Goal: Complete application form: Complete application form

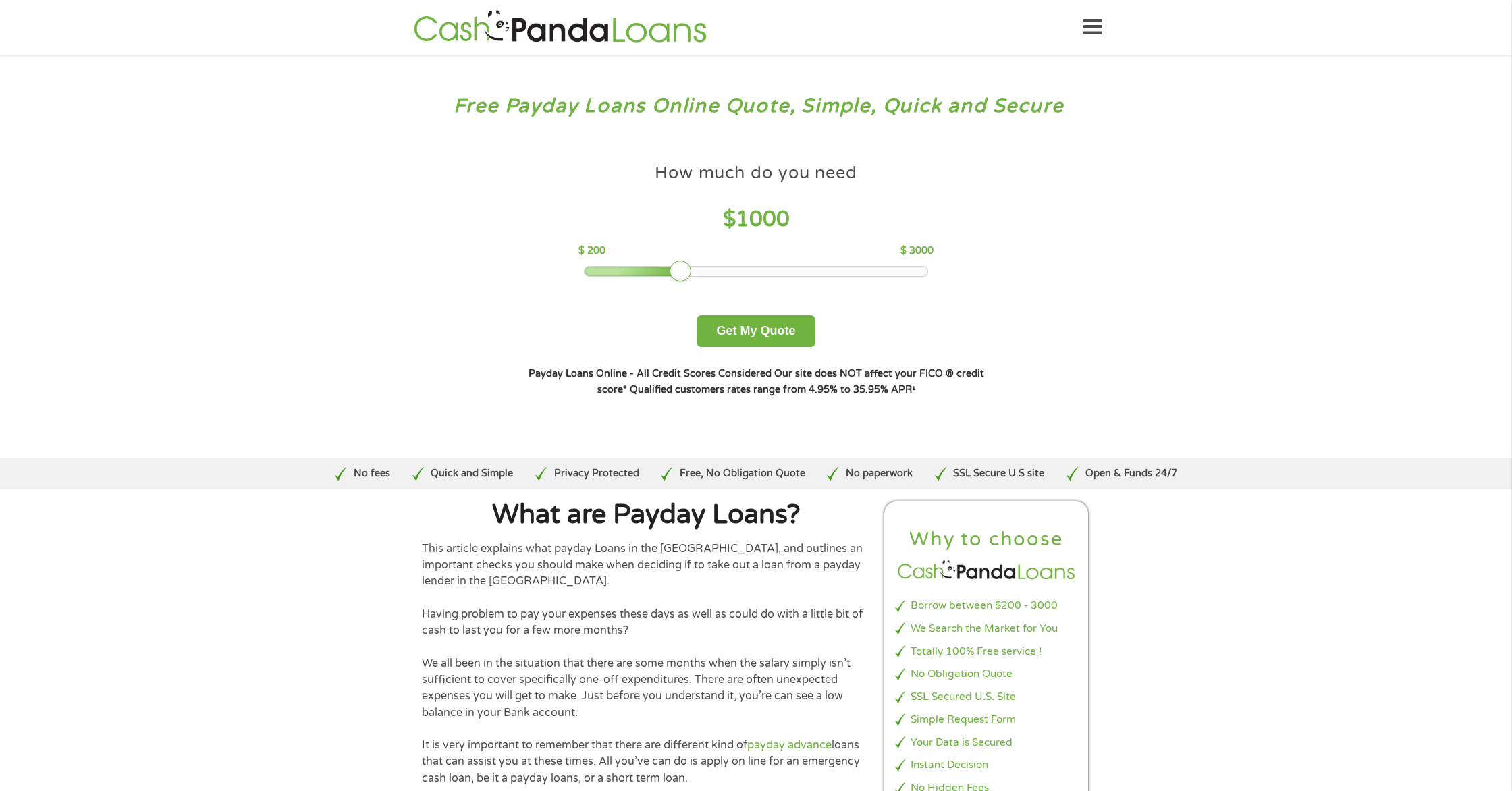
click at [597, 272] on div at bounding box center [633, 271] width 98 height 10
drag, startPoint x: 559, startPoint y: 270, endPoint x: 545, endPoint y: 270, distance: 14.0
click at [545, 270] on div "How much do you need $ 200 $ 200 $ 3000 Get My Quote" at bounding box center [755, 252] width 472 height 191
click at [773, 337] on button "Get My Quote" at bounding box center [755, 331] width 118 height 32
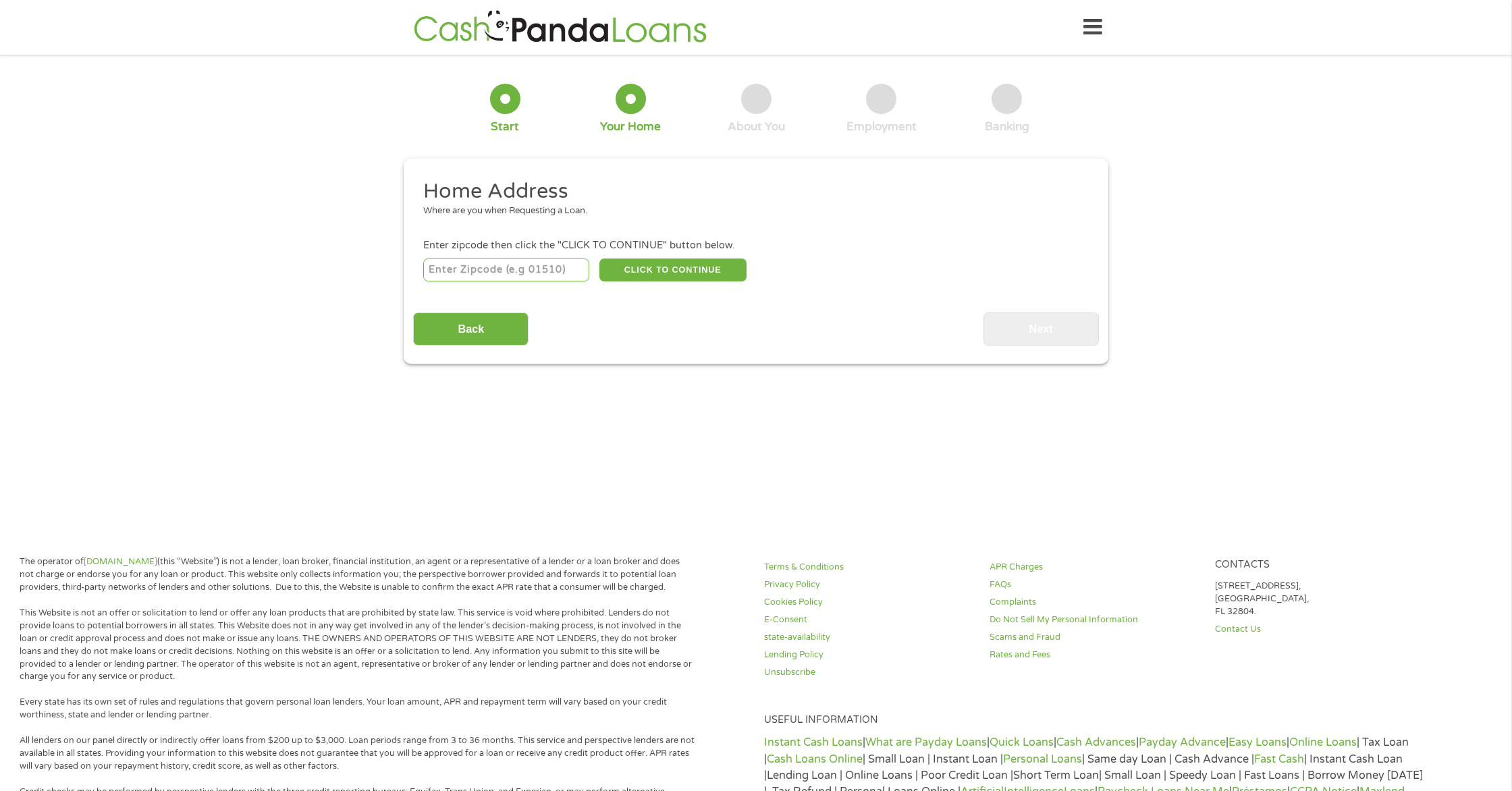
click at [551, 269] on input "number" at bounding box center [506, 270] width 166 height 23
type input "77034"
click at [707, 270] on button "CLICK TO CONTINUE" at bounding box center [673, 270] width 147 height 23
type input "77034"
type input "[GEOGRAPHIC_DATA]"
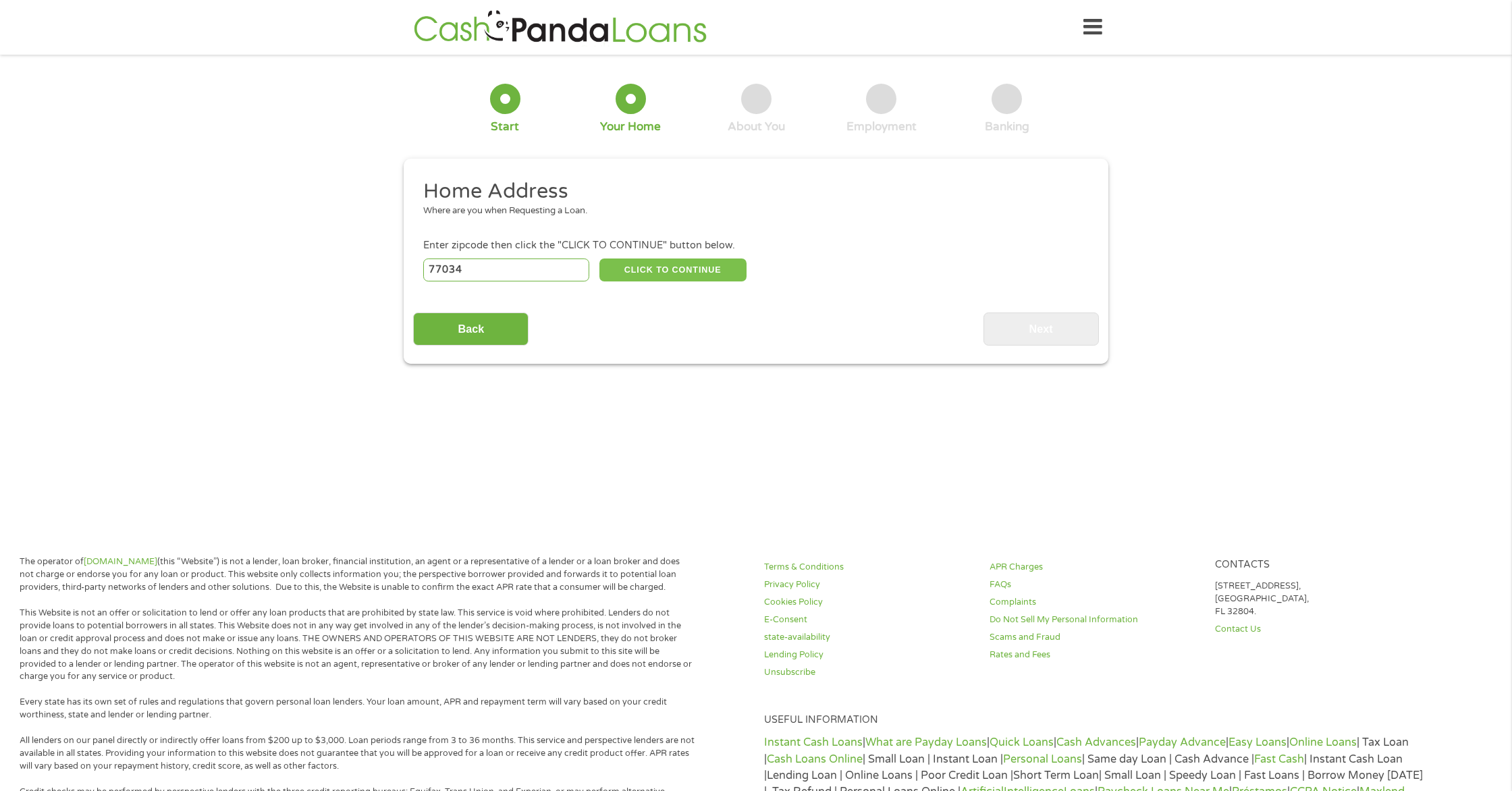
select select "[US_STATE]"
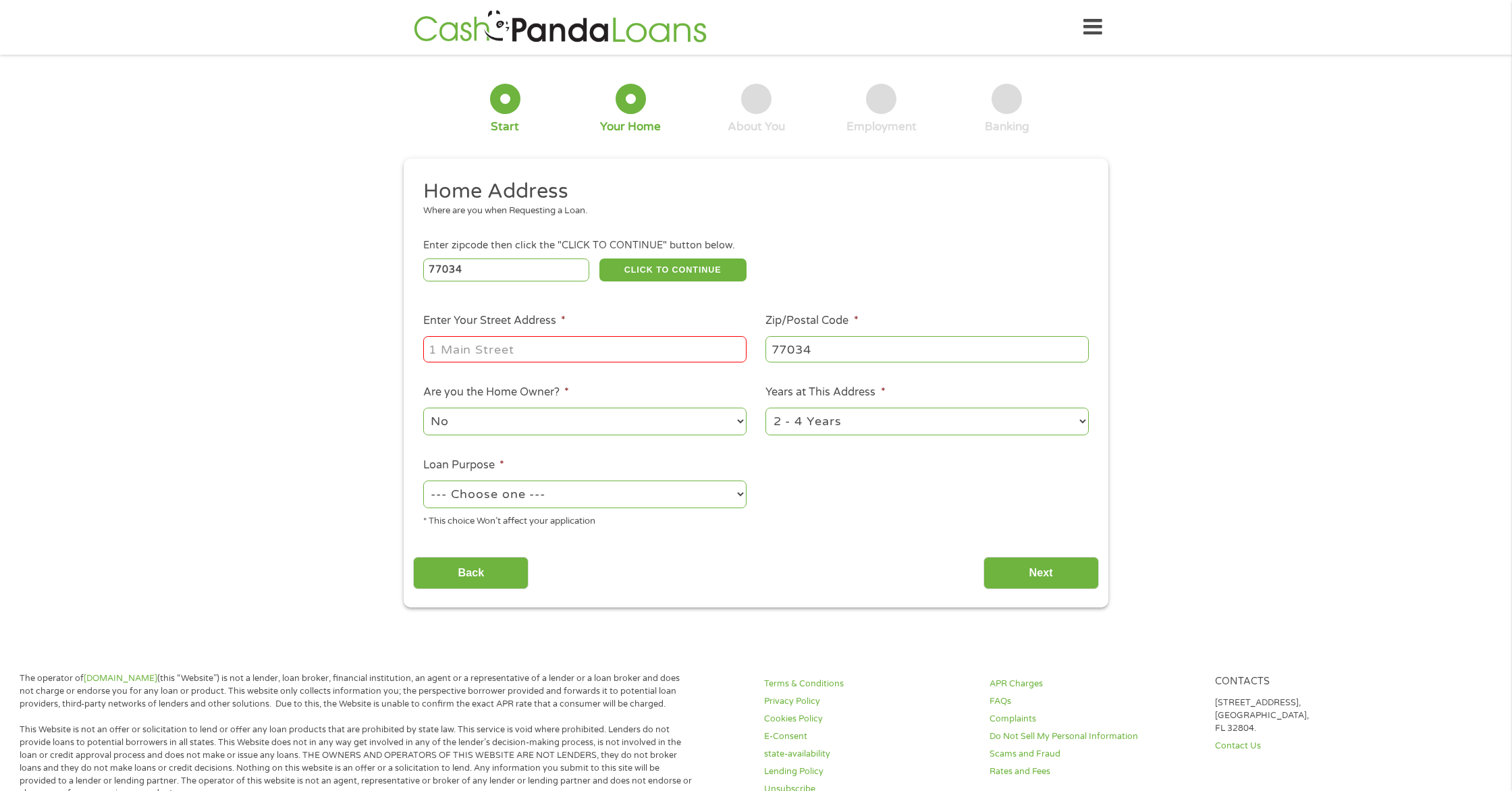
click at [620, 340] on input "Enter Your Street Address *" at bounding box center [584, 350] width 323 height 26
type input "1326 [PERSON_NAME]"
click at [679, 494] on select "--- Choose one --- Pay Bills Debt Consolidation Home Improvement Major Purchase…" at bounding box center [584, 494] width 323 height 28
select select "other"
click at [423, 481] on select "--- Choose one --- Pay Bills Debt Consolidation Home Improvement Major Purchase…" at bounding box center [584, 494] width 323 height 28
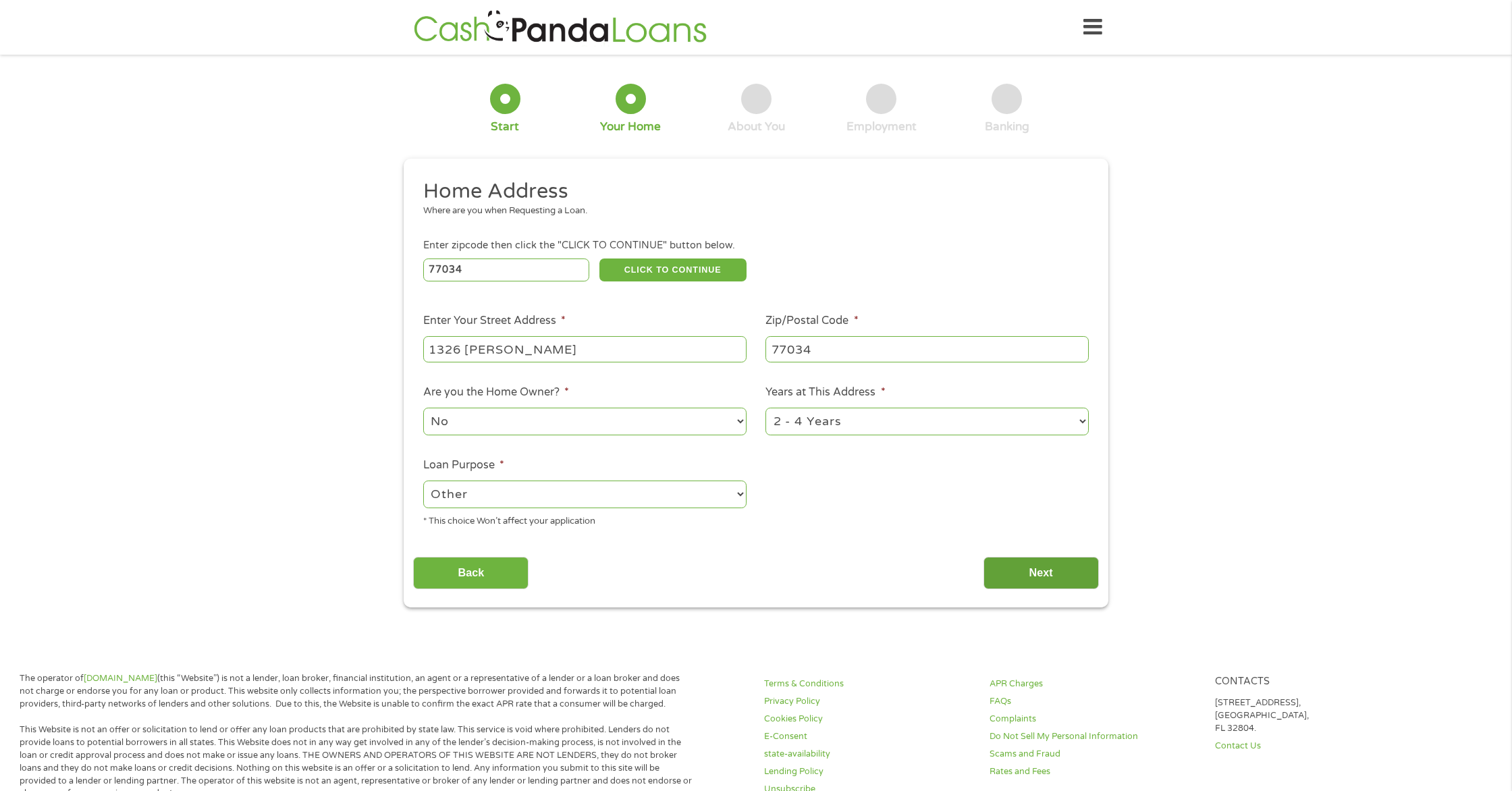
click at [1043, 569] on input "Next" at bounding box center [1040, 573] width 115 height 33
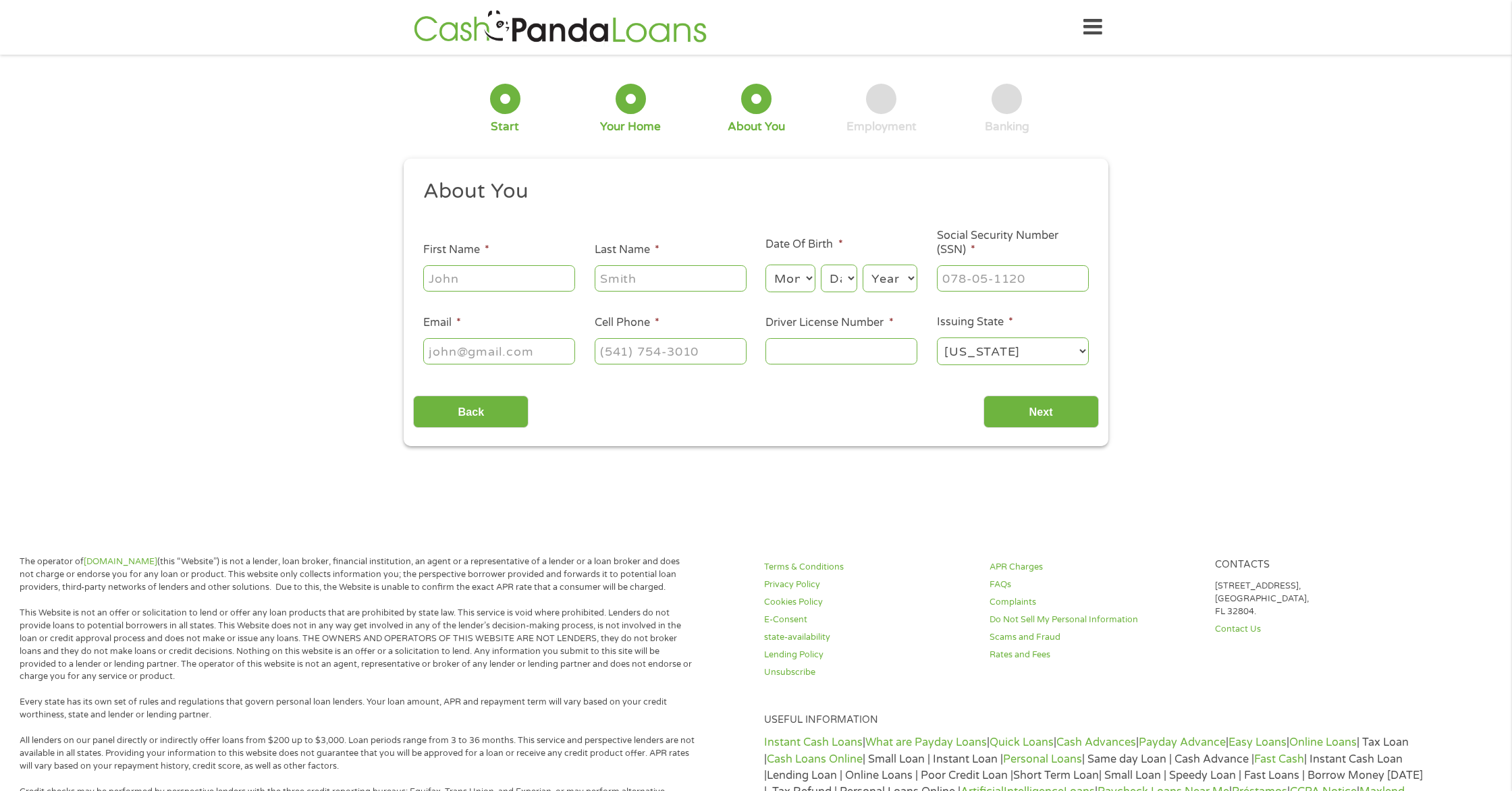
scroll to position [5, 5]
click at [517, 274] on input "First Name *" at bounding box center [499, 278] width 152 height 26
type input "[PERSON_NAME]"
click at [799, 277] on select "Month 1 2 3 4 5 6 7 8 9 10 11 12" at bounding box center [790, 278] width 49 height 28
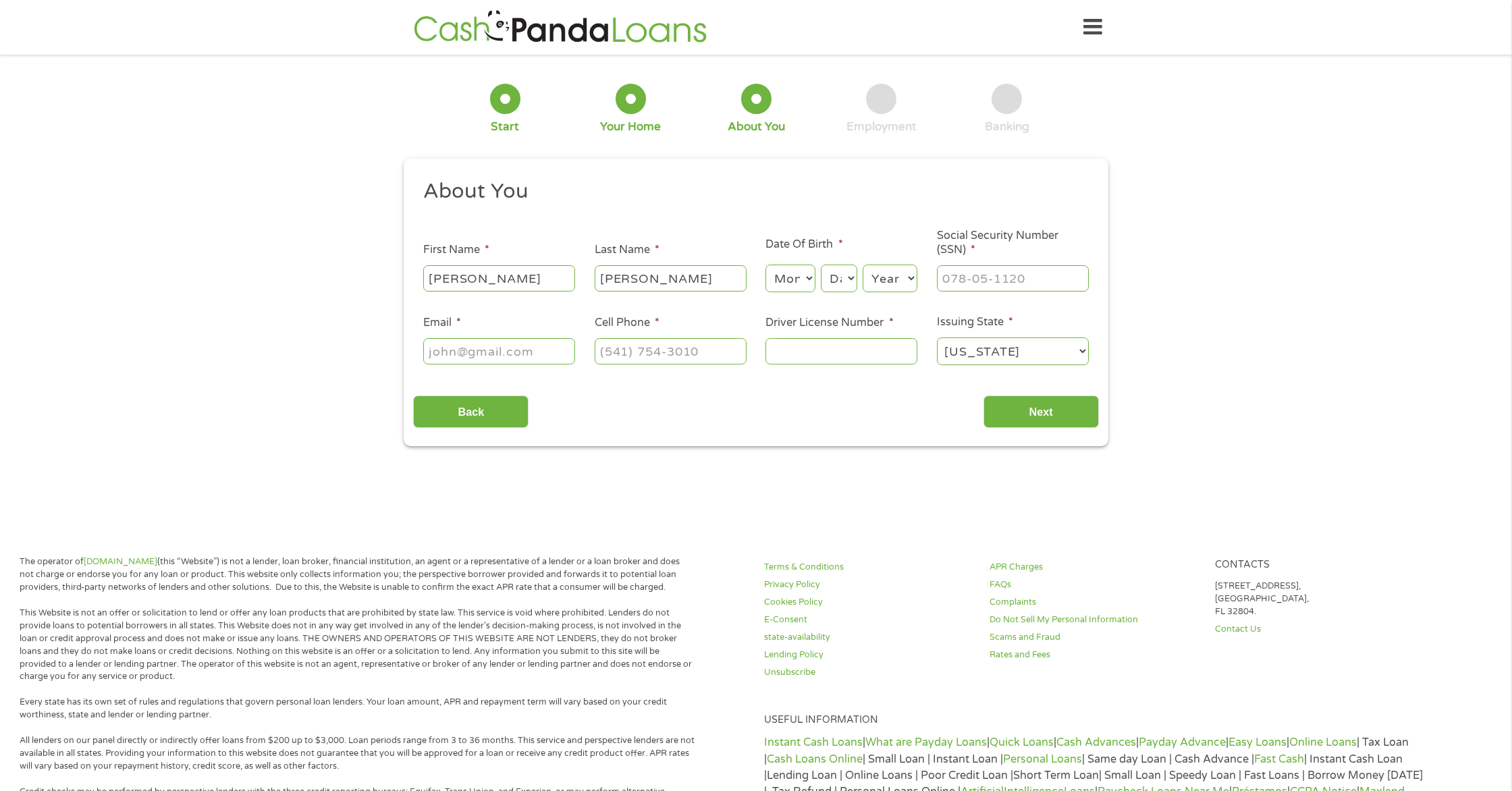
select select "7"
click at [766, 265] on select "Month 1 2 3 4 5 6 7 8 9 10 11 12" at bounding box center [790, 278] width 49 height 28
click at [854, 281] on select "Day 1 2 3 4 5 6 7 8 9 10 11 12 13 14 15 16 17 18 19 20 21 22 23 24 25 26 27 28 …" at bounding box center [839, 278] width 36 height 28
select select "9"
click at [821, 265] on select "Day 1 2 3 4 5 6 7 8 9 10 11 12 13 14 15 16 17 18 19 20 21 22 23 24 25 26 27 28 …" at bounding box center [839, 278] width 36 height 28
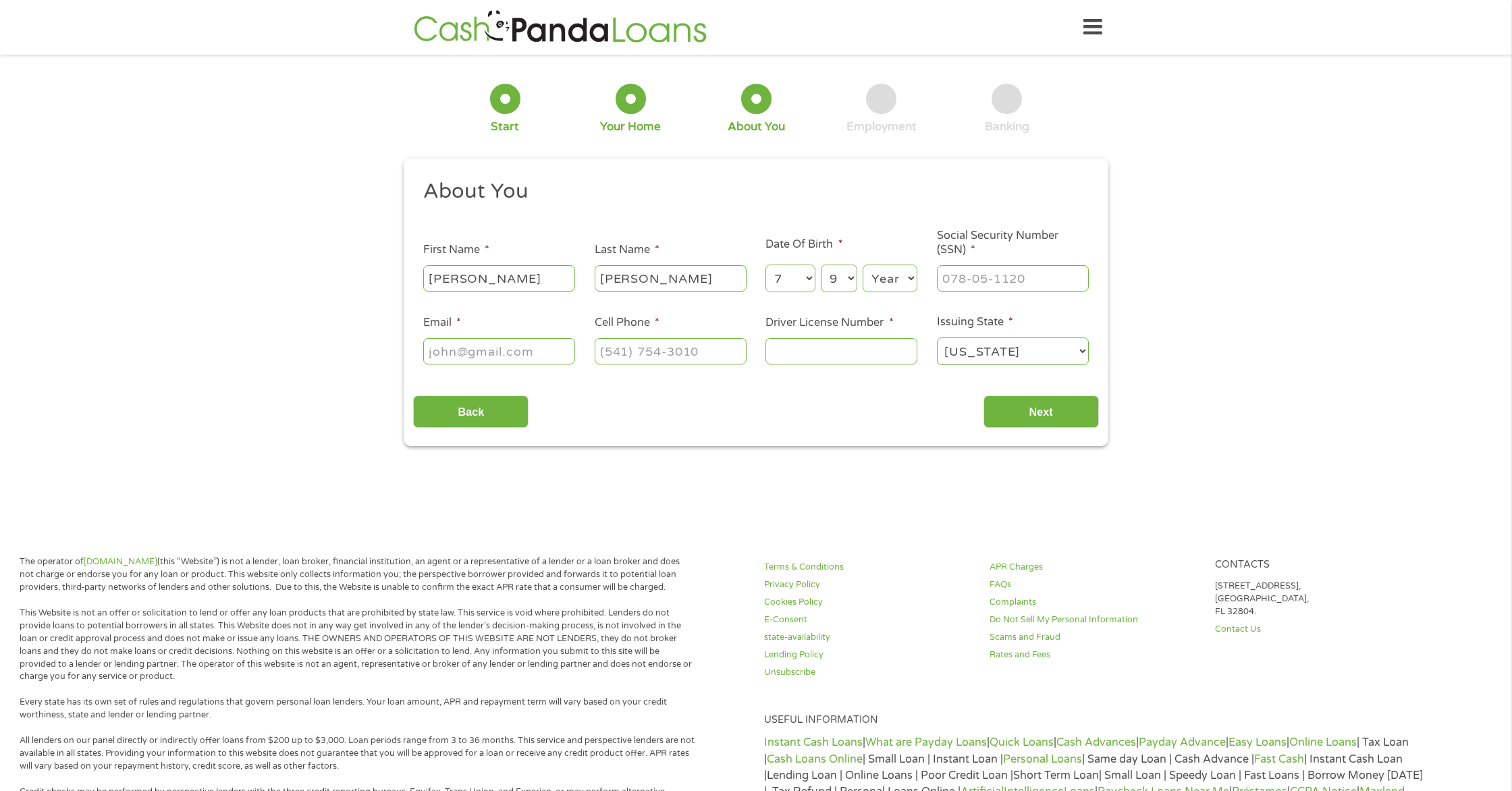
click at [916, 278] on select "Year [DATE] 2006 2005 2004 2003 2002 2001 2000 1999 1998 1997 1996 1995 1994 19…" at bounding box center [890, 278] width 55 height 28
select select "1985"
click at [863, 265] on select "Year [DATE] 2006 2005 2004 2003 2002 2001 2000 1999 1998 1997 1996 1995 1994 19…" at bounding box center [890, 278] width 55 height 28
click at [1031, 275] on input "___-__-____" at bounding box center [1012, 278] width 152 height 26
type input "598-18-5144"
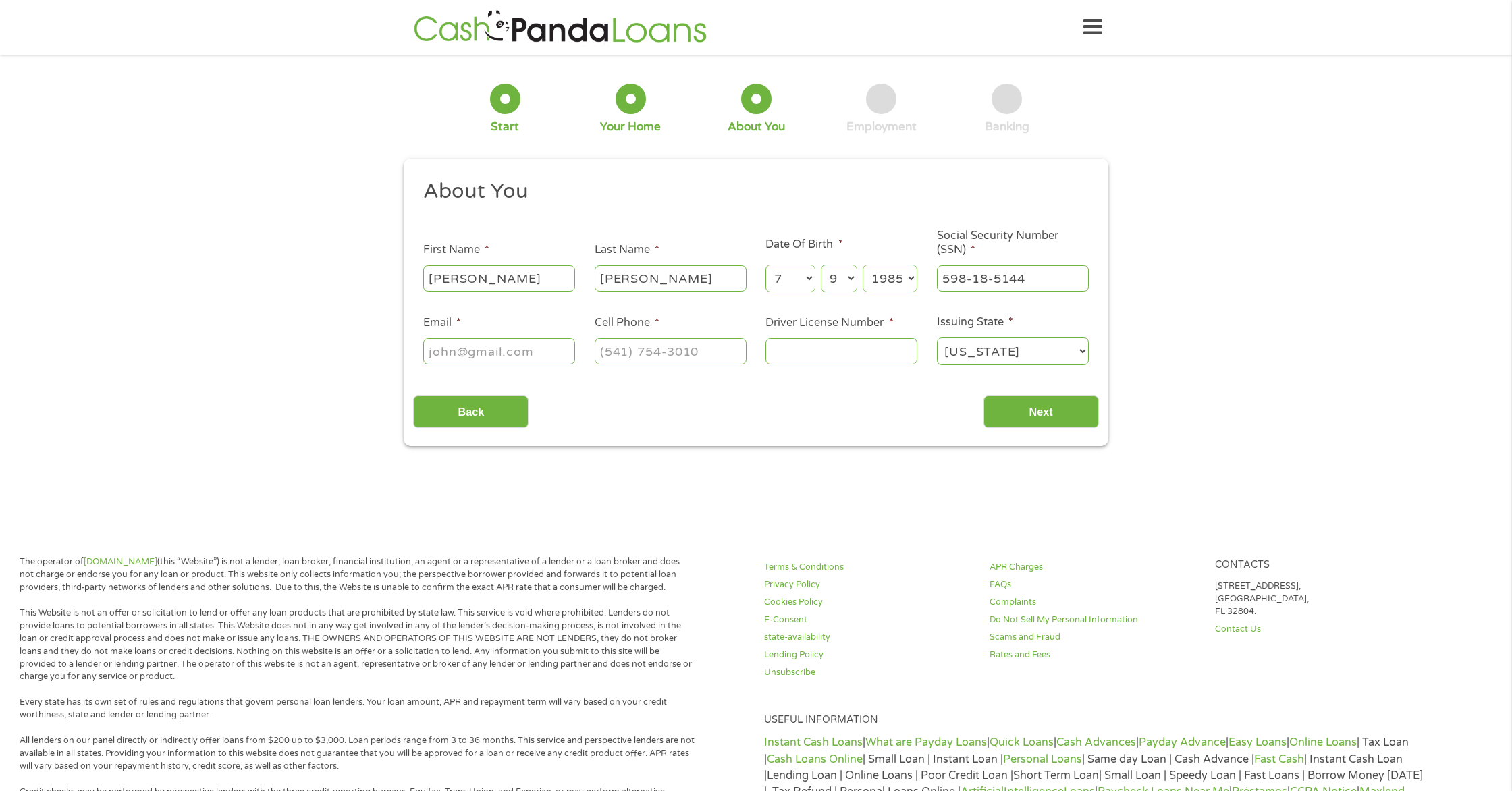
click at [506, 354] on input "Email *" at bounding box center [499, 351] width 152 height 26
type input "[EMAIL_ADDRESS][DOMAIN_NAME]"
type input "[PHONE_NUMBER]"
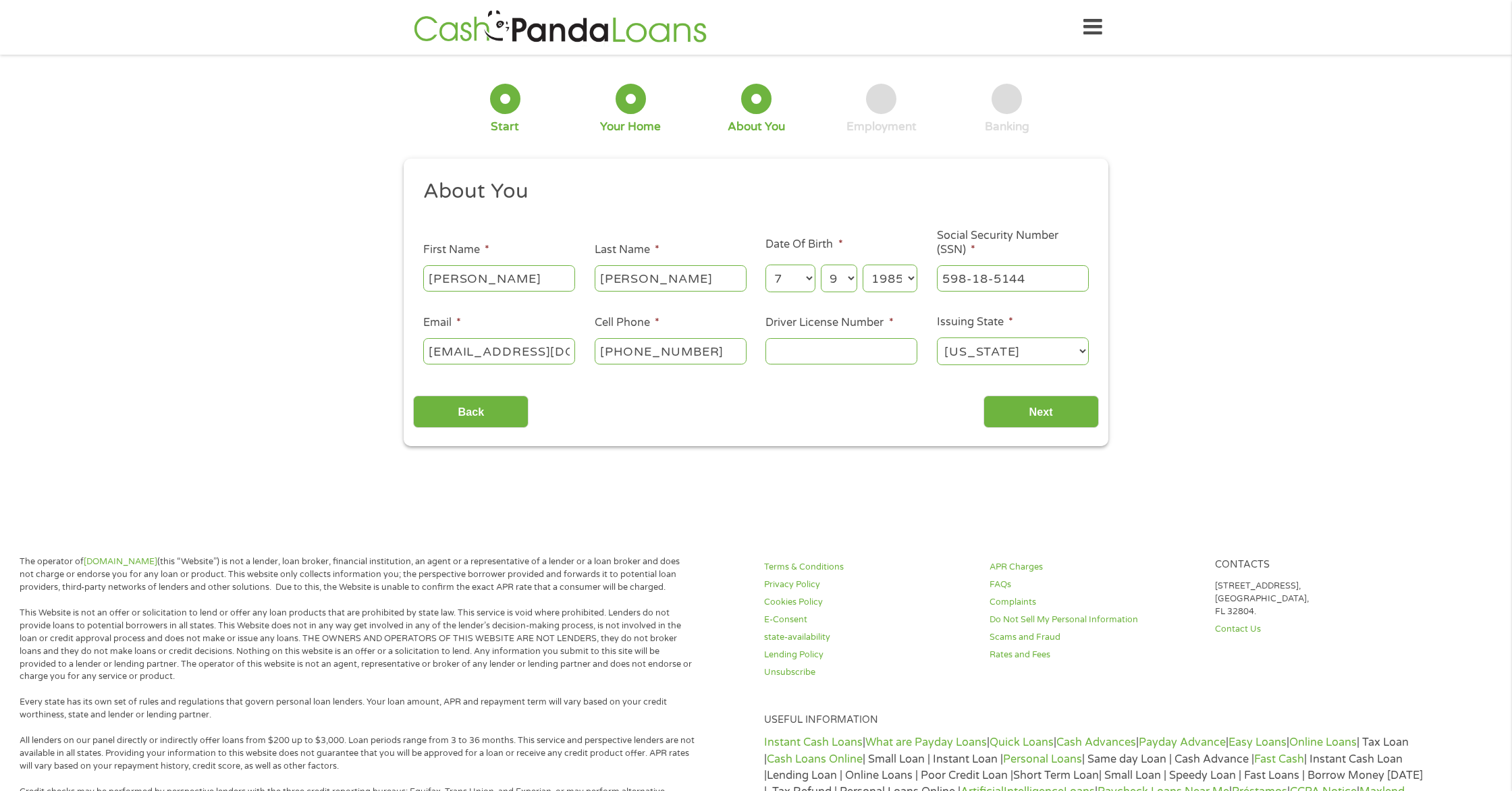
click at [804, 350] on input "Driver License Number *" at bounding box center [841, 351] width 152 height 26
type input "47655205"
drag, startPoint x: 1063, startPoint y: 412, endPoint x: 1053, endPoint y: 409, distance: 10.4
click at [1063, 411] on input "Next" at bounding box center [1040, 412] width 115 height 33
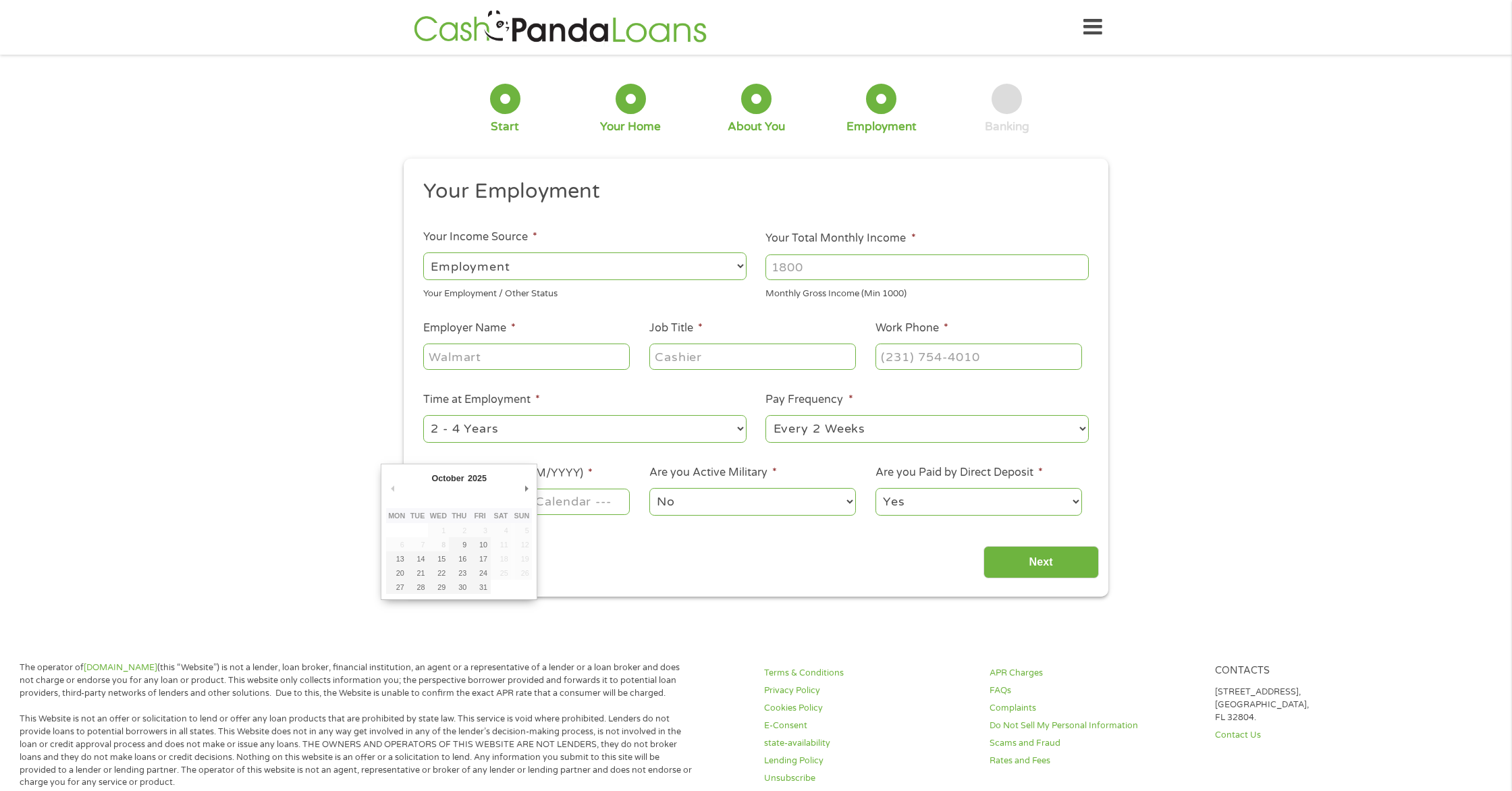
drag, startPoint x: 552, startPoint y: 507, endPoint x: 547, endPoint y: 513, distance: 7.8
click at [551, 507] on input "Next Pay Date (DD/MM/YYYY) *" at bounding box center [526, 502] width 206 height 26
type input "[DATE]"
drag, startPoint x: 516, startPoint y: 345, endPoint x: 512, endPoint y: 352, distance: 8.1
click at [515, 346] on input "Employer Name *" at bounding box center [526, 356] width 206 height 26
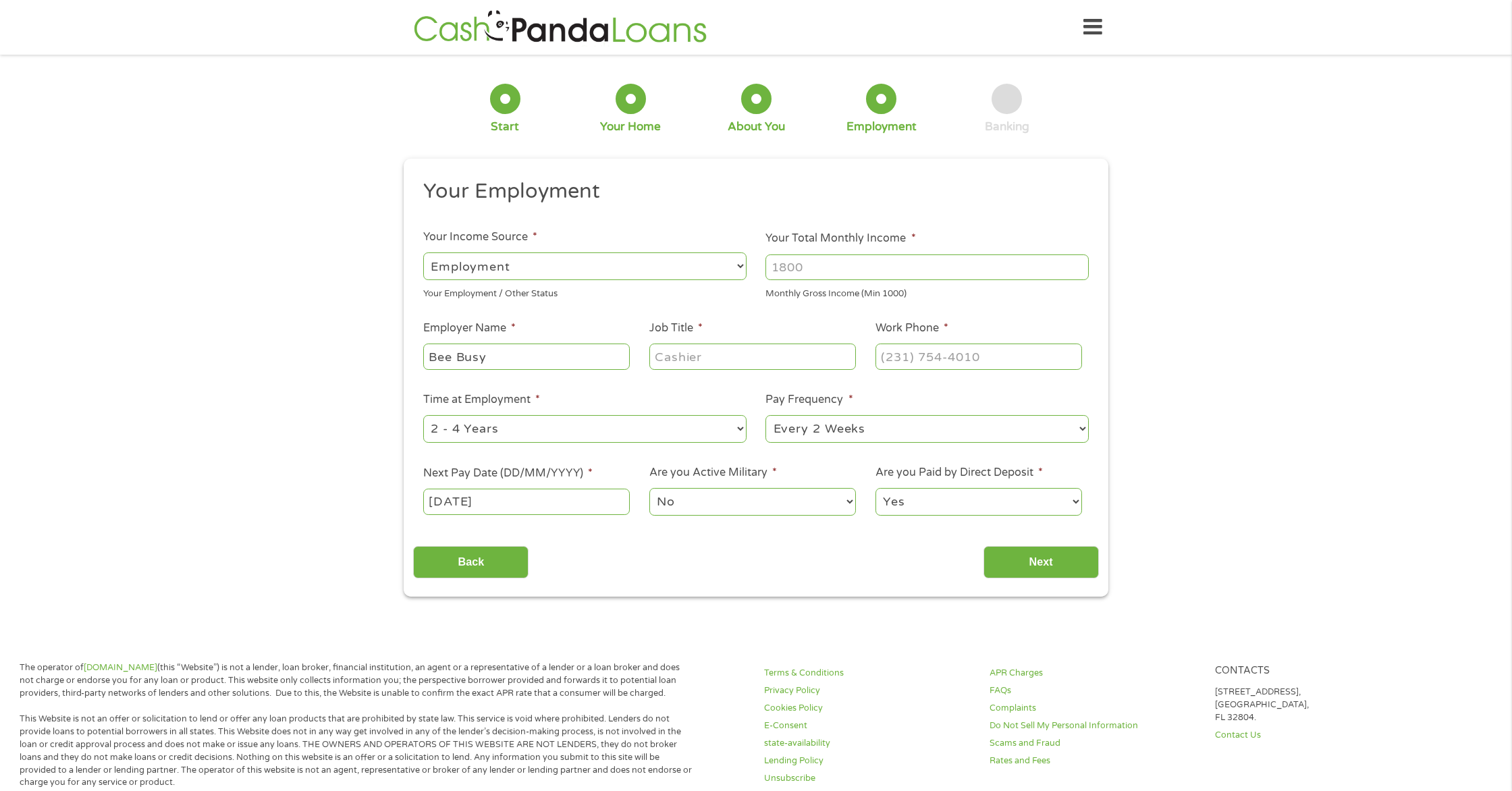
type input "Bee Busy"
type input "Educator"
type input "[PHONE_NUMBER]"
click at [1059, 567] on input "Next" at bounding box center [1040, 563] width 115 height 33
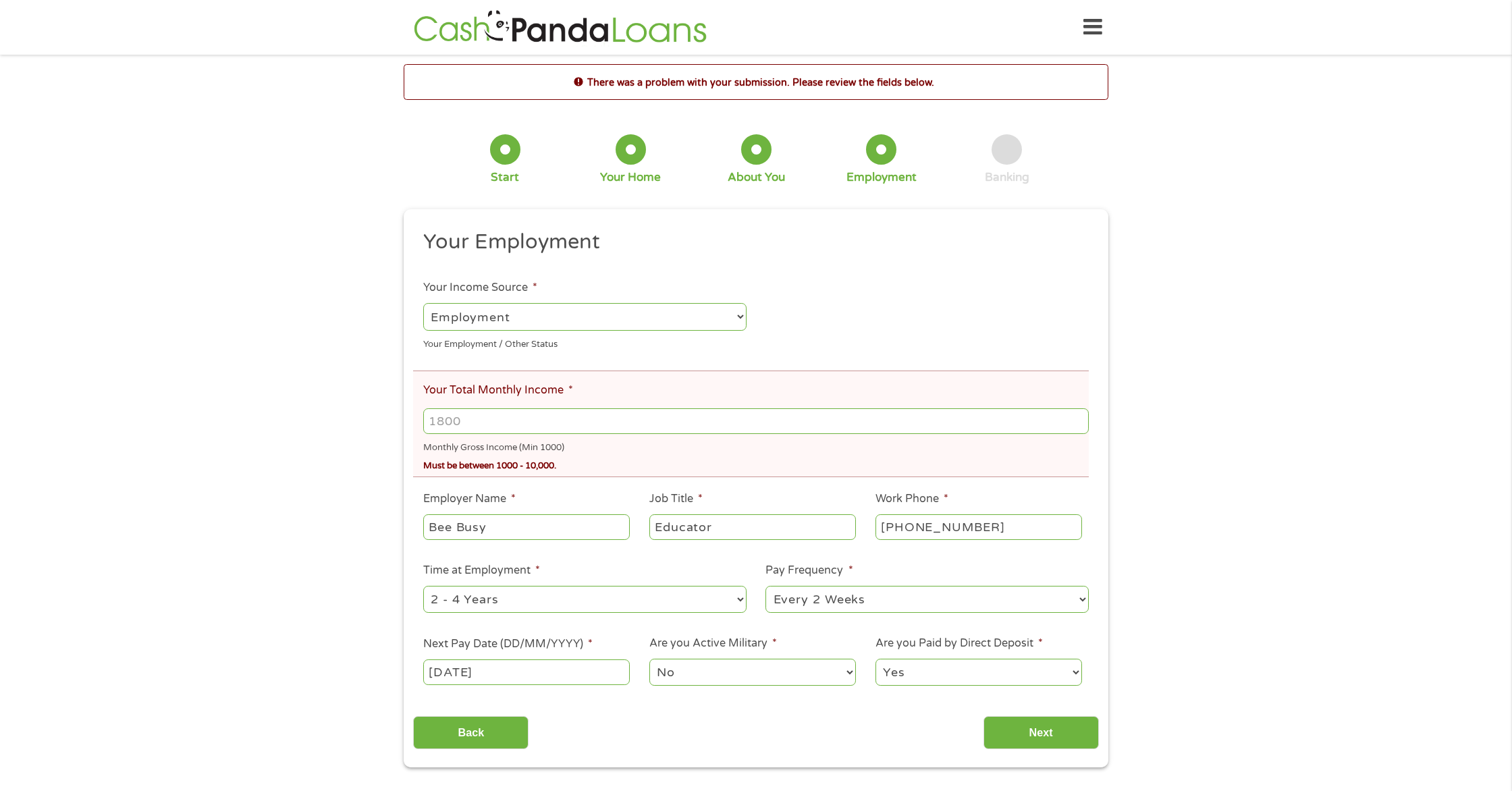
scroll to position [5, 5]
click at [536, 420] on input "Your Total Monthly Income *" at bounding box center [756, 422] width 666 height 26
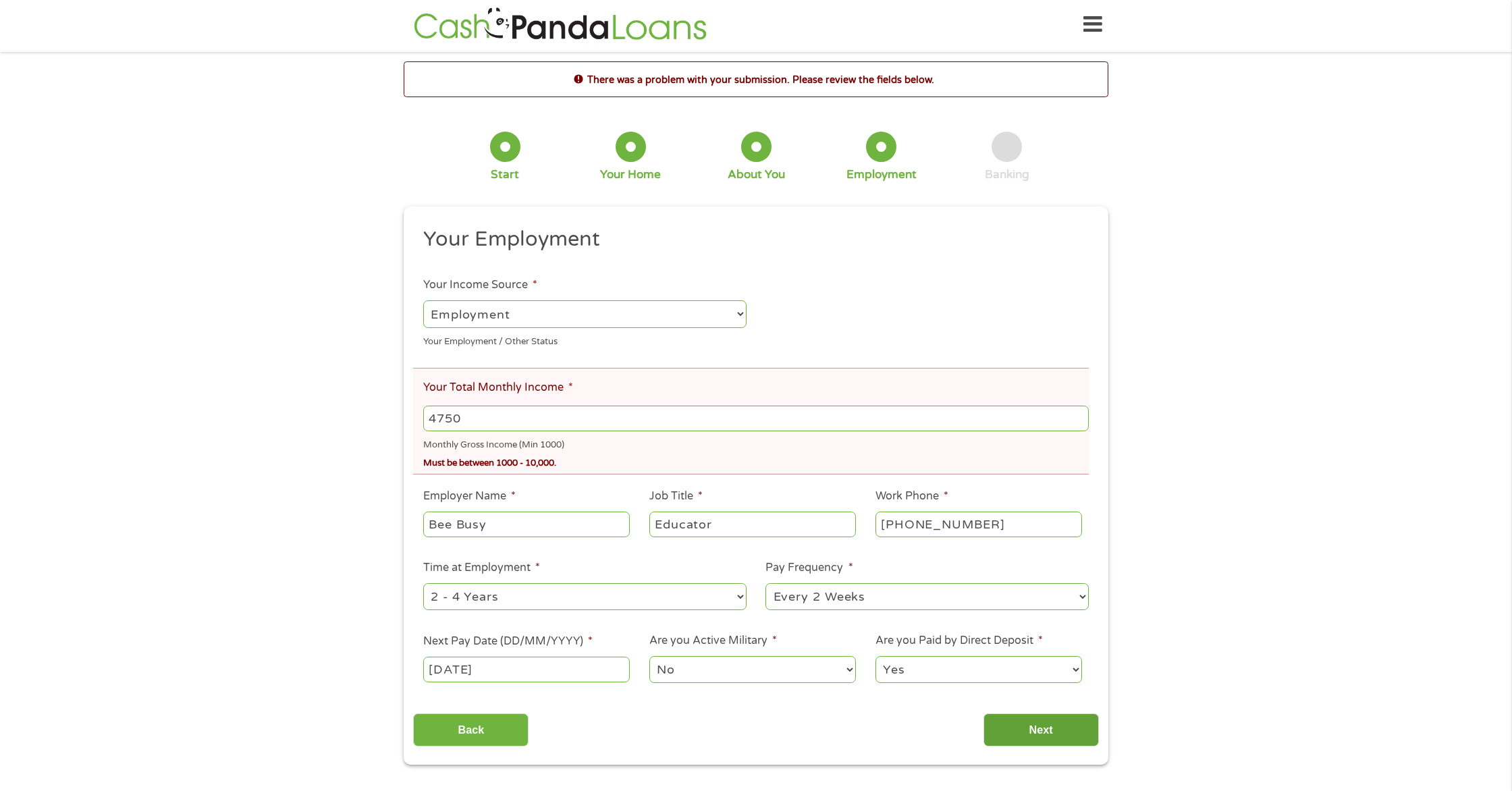
type input "4750"
click at [1024, 723] on input "Next" at bounding box center [1040, 730] width 115 height 33
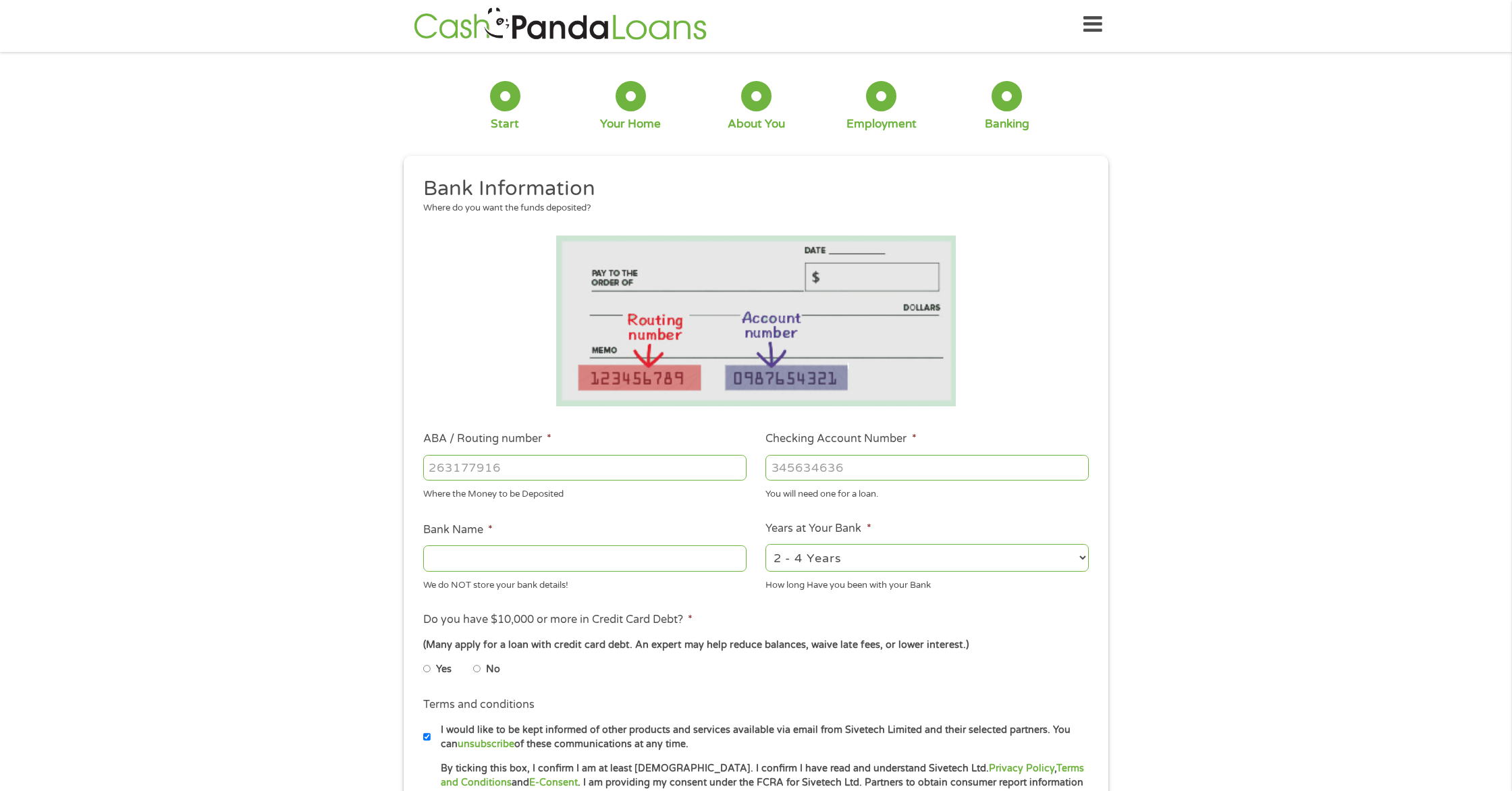
scroll to position [0, 0]
click at [510, 472] on input "ABA / Routing number *" at bounding box center [584, 471] width 323 height 26
type input "111000025"
type input "BANK OF AMERICA NA"
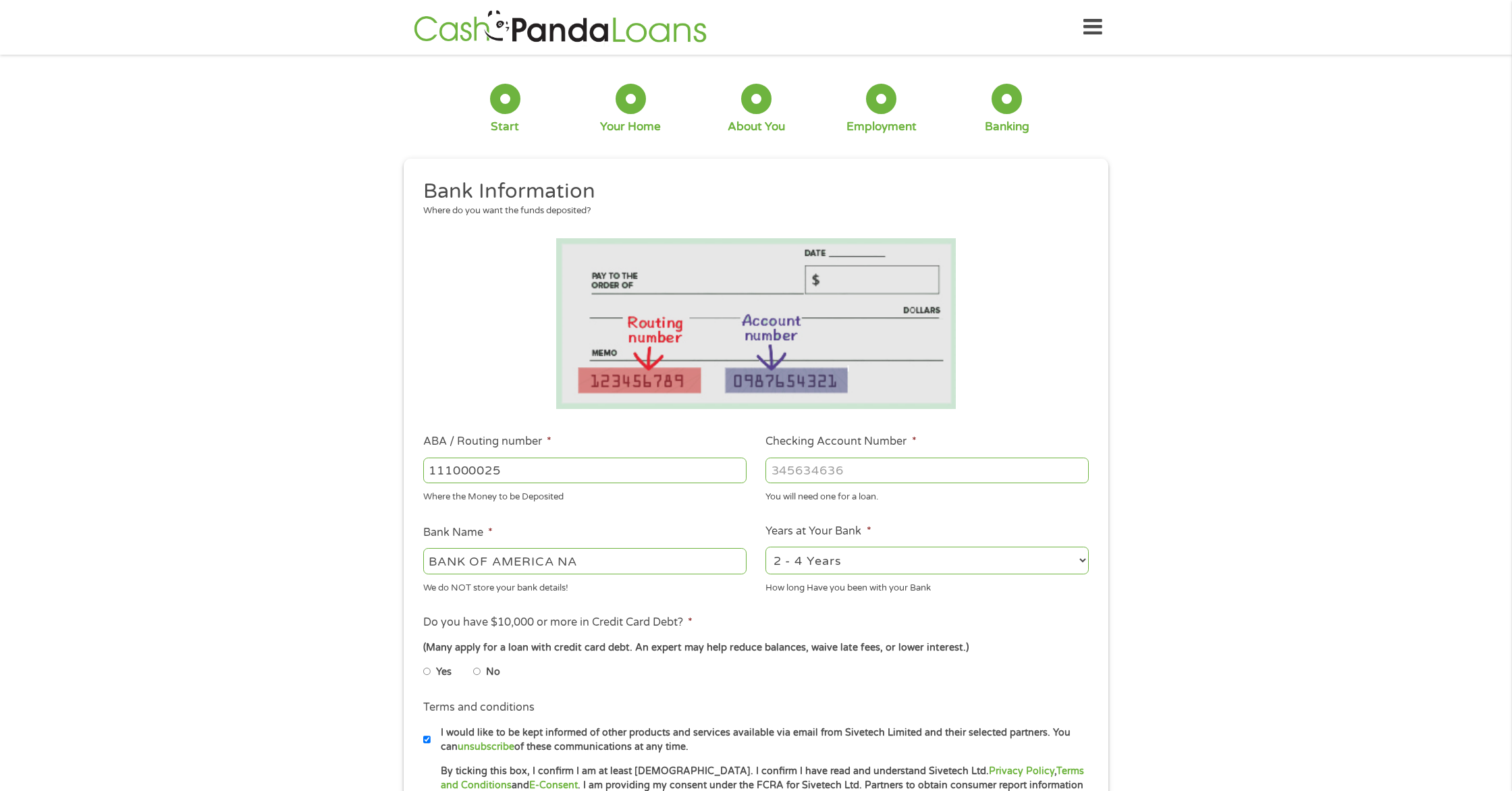
type input "111000025"
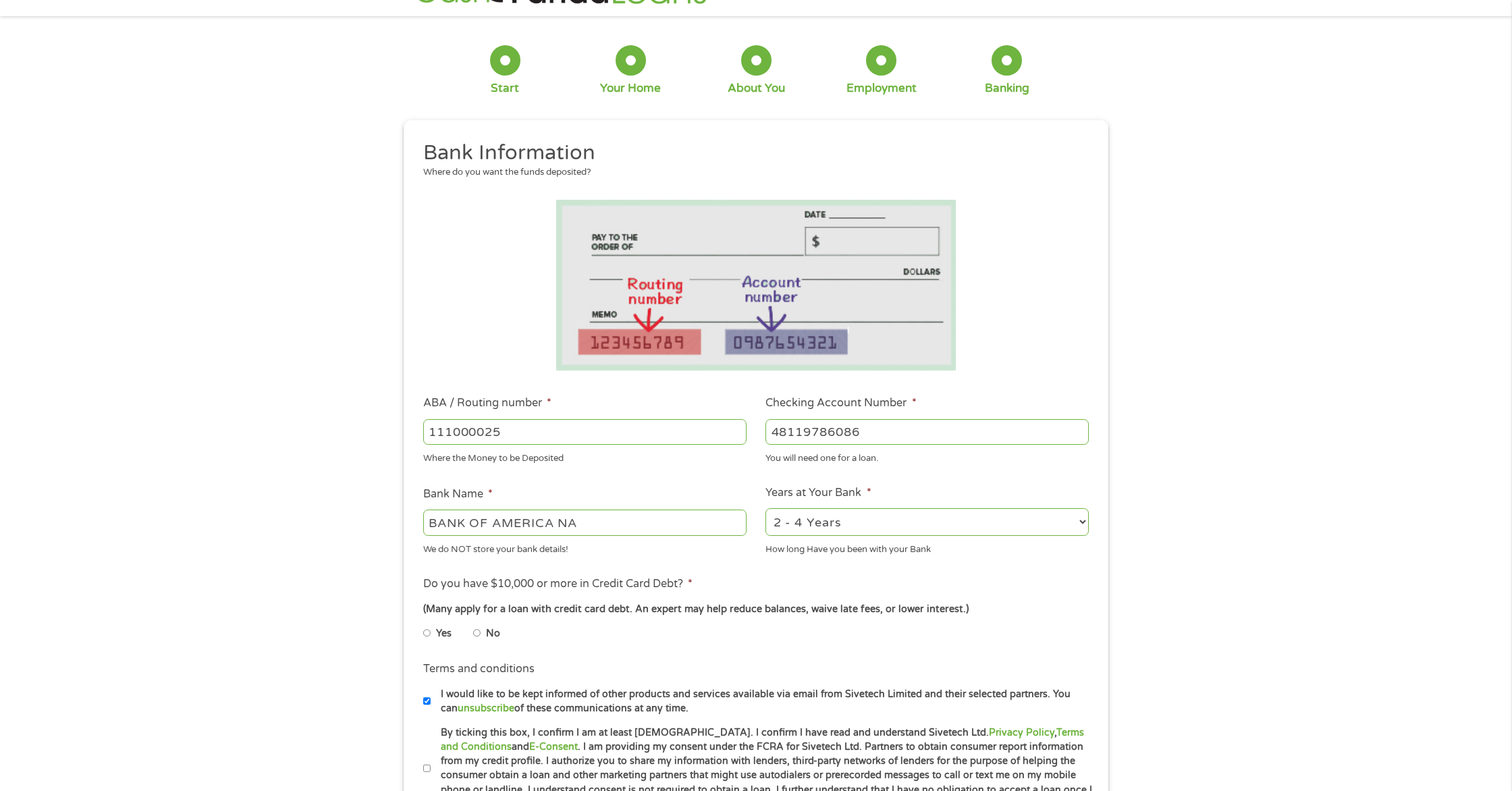
scroll to position [44, 0]
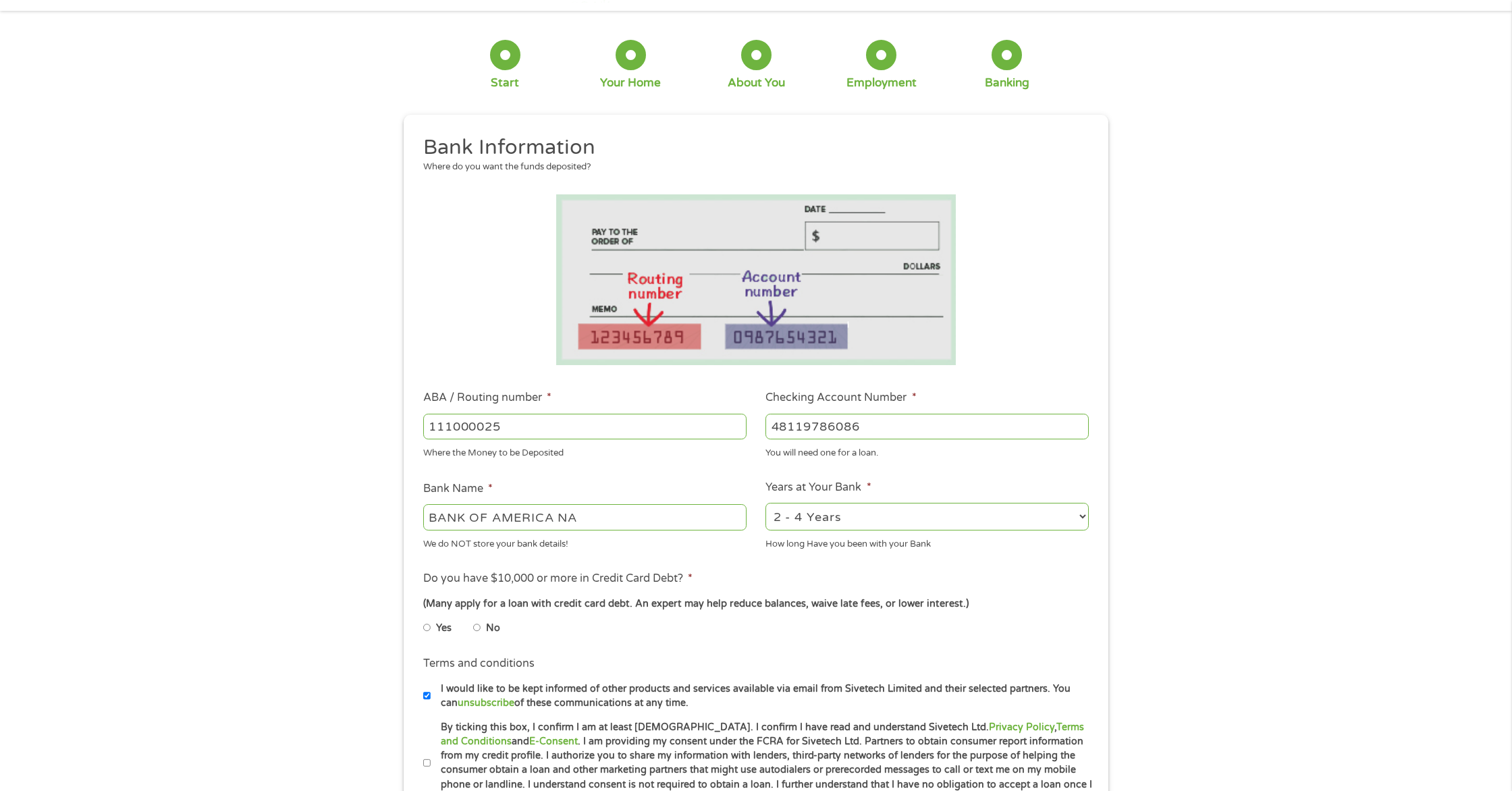
type input "48119786086"
click at [479, 630] on input "No" at bounding box center [477, 627] width 8 height 22
radio input "true"
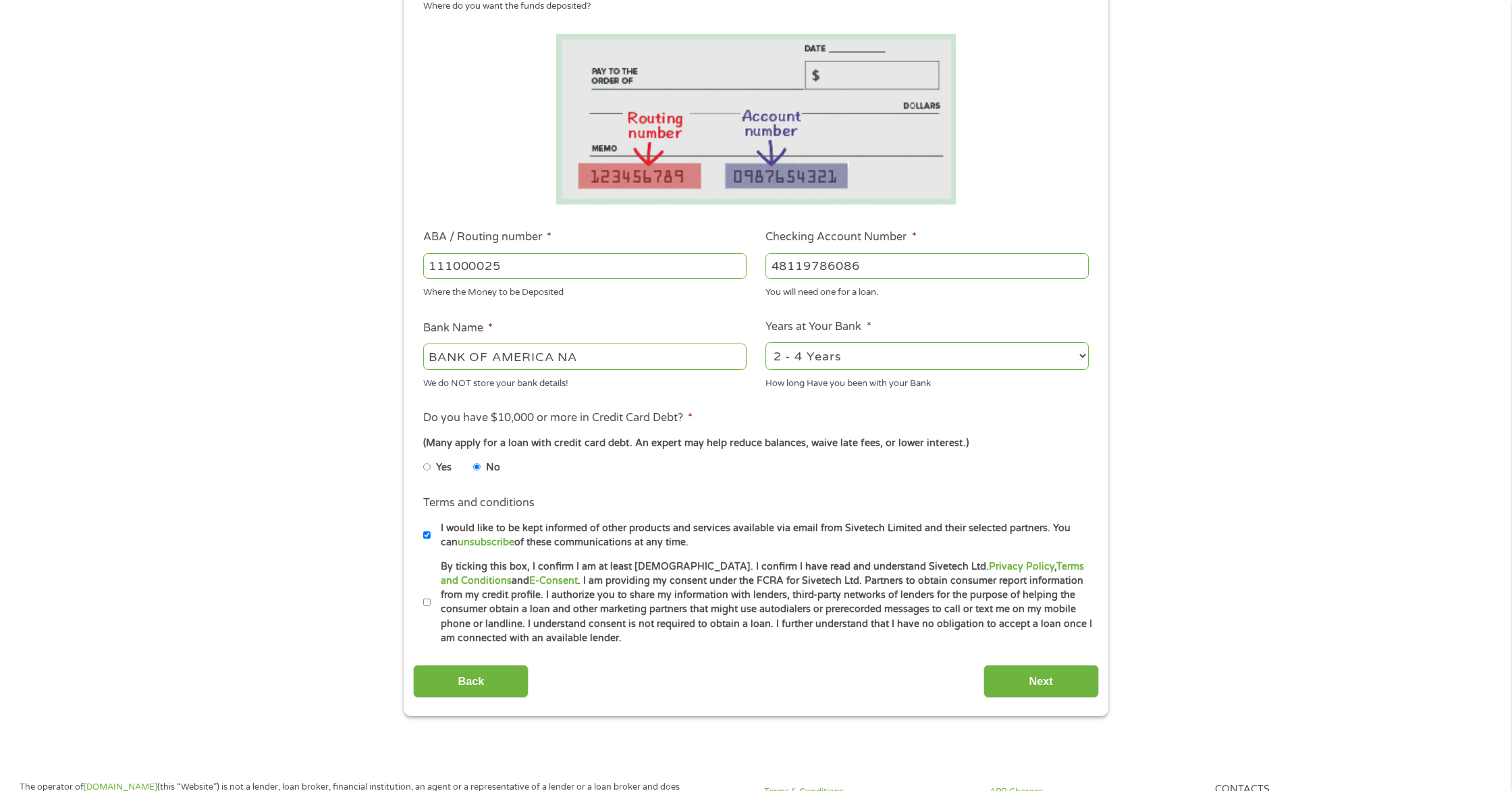
scroll to position [214, 0]
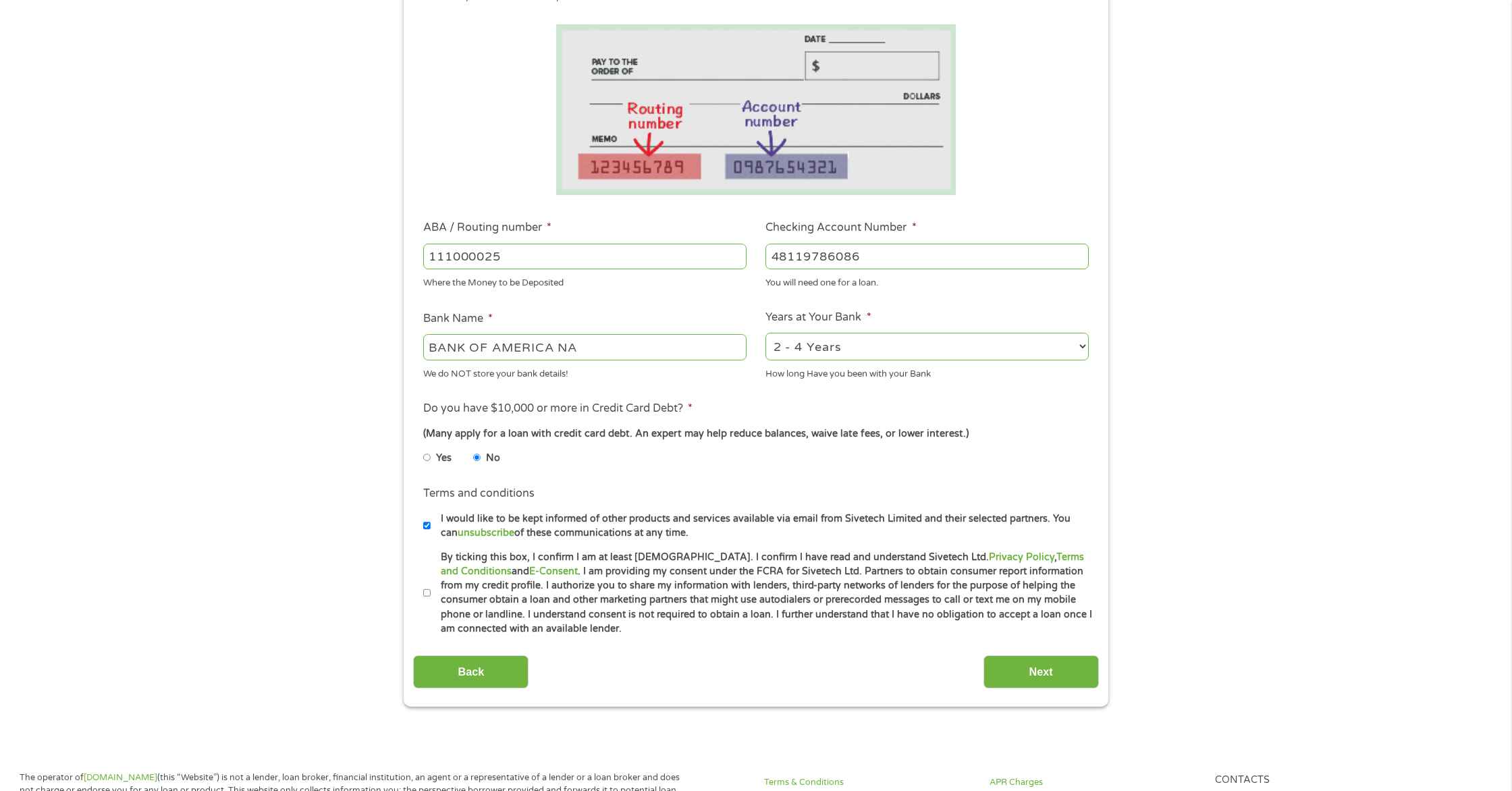
click at [426, 590] on input "By ticking this box, I confirm I am at least [DEMOGRAPHIC_DATA]. I confirm I ha…" at bounding box center [427, 593] width 8 height 22
checkbox input "true"
click at [1043, 676] on input "Next" at bounding box center [1040, 672] width 115 height 33
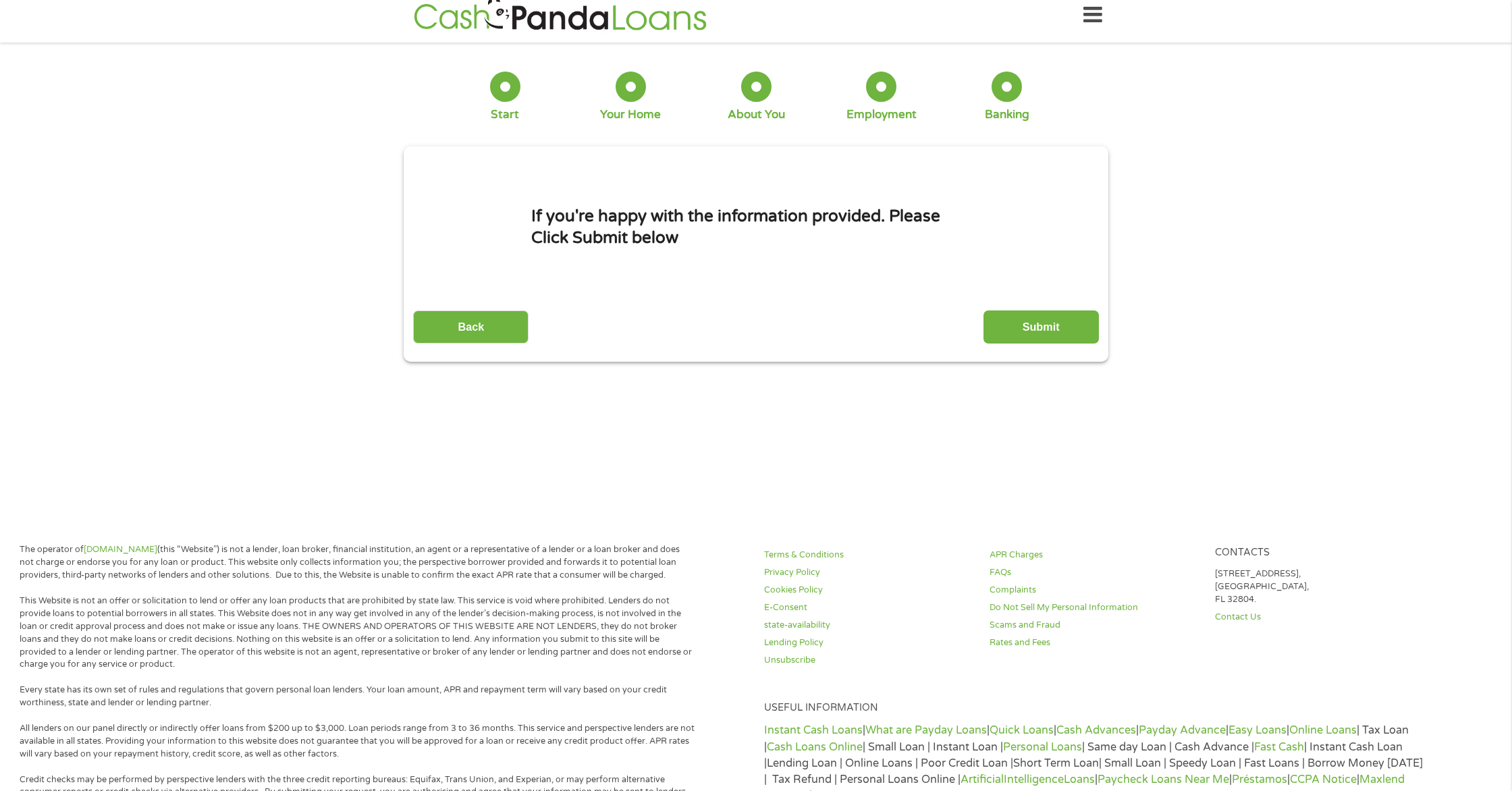
scroll to position [0, 0]
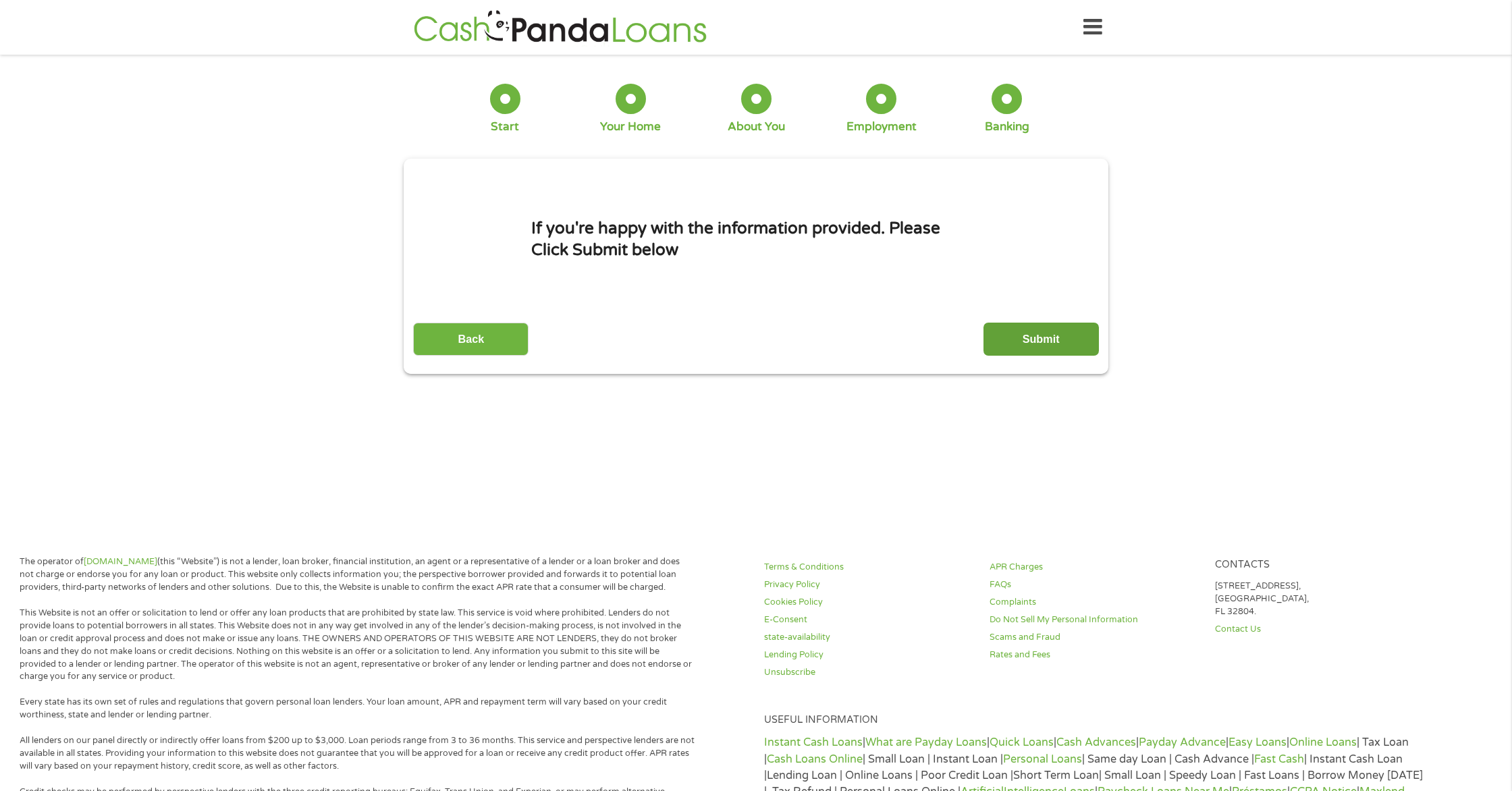
click at [1031, 342] on input "Submit" at bounding box center [1040, 339] width 115 height 33
